Goal: Find specific page/section: Find specific page/section

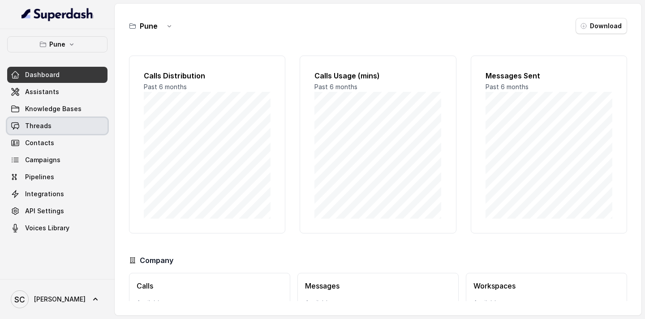
click at [48, 124] on span "Threads" at bounding box center [38, 125] width 26 height 9
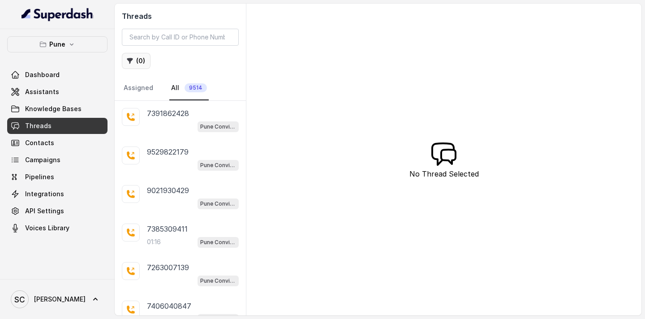
click at [138, 60] on button "( 0 )" at bounding box center [136, 61] width 29 height 16
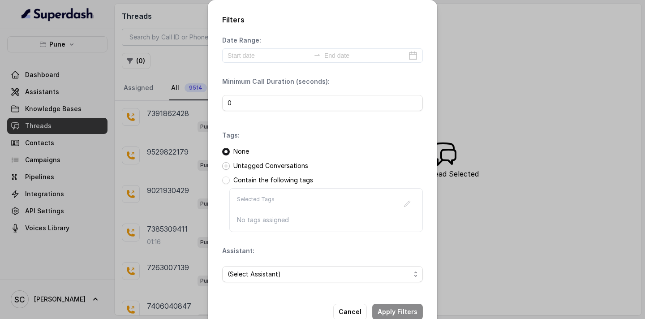
click at [227, 166] on span at bounding box center [226, 166] width 8 height 8
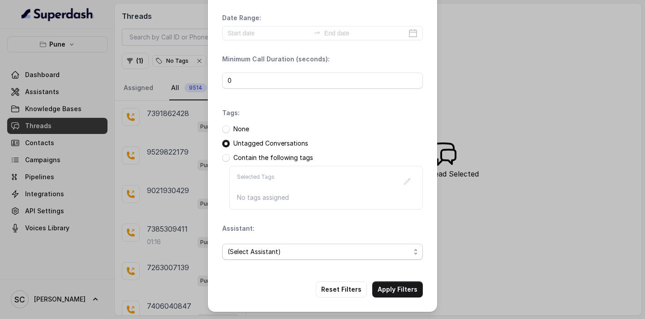
click at [261, 249] on span "(Select Assistant)" at bounding box center [318, 251] width 183 height 11
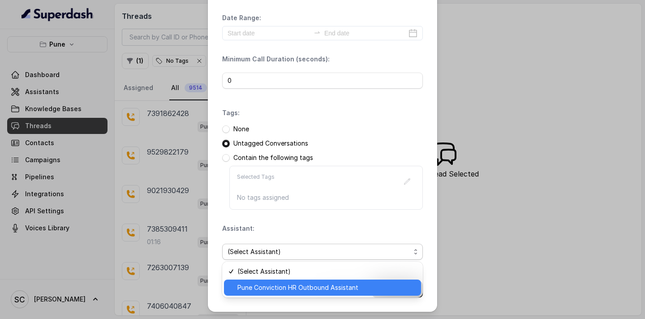
click at [250, 283] on span "Pune Conviction HR Outbound Assistant" at bounding box center [326, 287] width 178 height 11
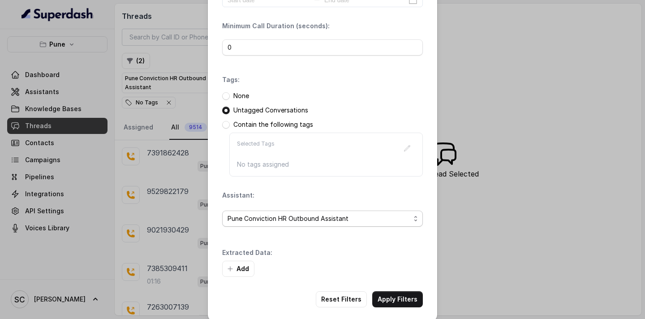
scroll to position [65, 0]
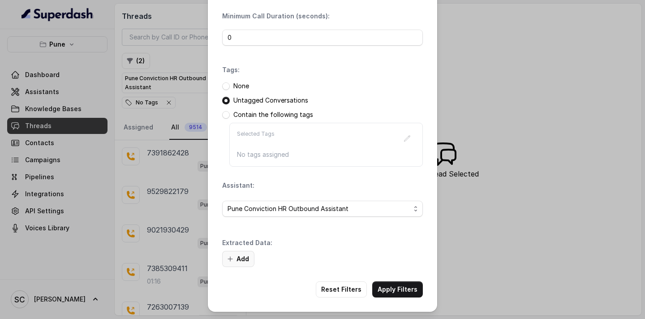
click at [233, 258] on icon "button" at bounding box center [230, 258] width 7 height 7
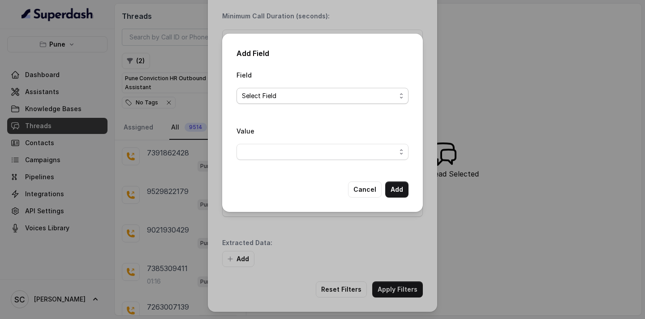
click at [294, 99] on span "Select Field" at bounding box center [319, 95] width 154 height 11
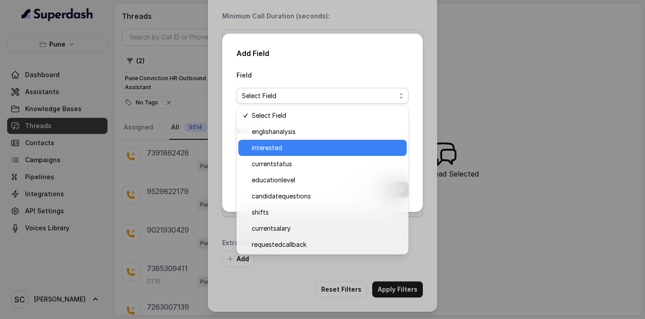
click at [275, 150] on span "interested" at bounding box center [327, 147] width 150 height 11
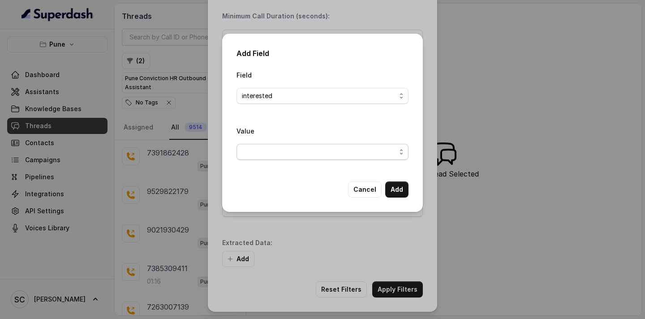
click at [276, 155] on span "button" at bounding box center [322, 152] width 172 height 16
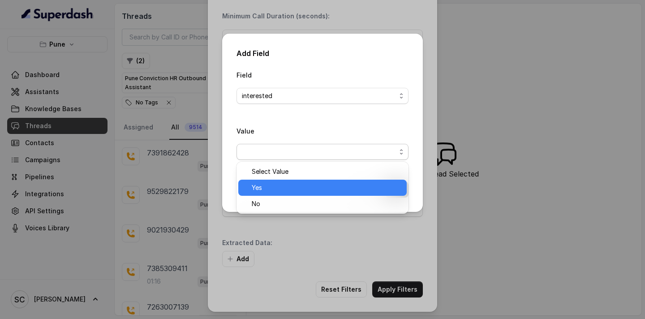
click at [270, 184] on span "Yes" at bounding box center [327, 187] width 150 height 11
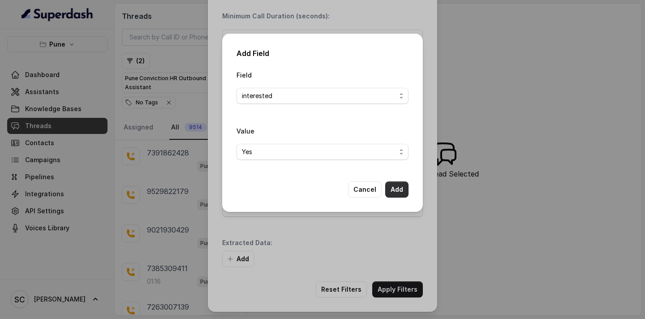
click at [400, 189] on button "Add" at bounding box center [396, 189] width 23 height 16
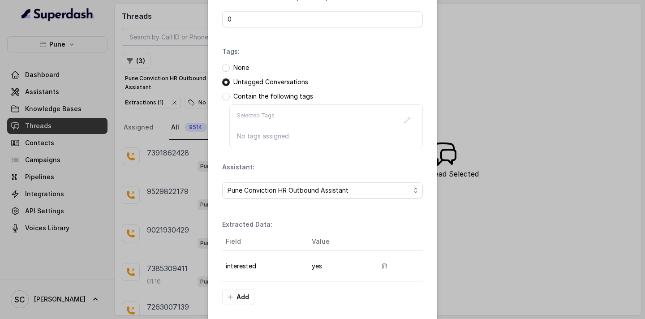
scroll to position [122, 0]
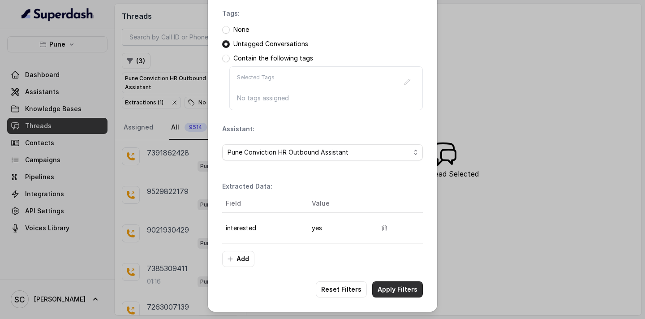
click at [392, 287] on button "Apply Filters" at bounding box center [397, 289] width 51 height 16
